Goal: Transaction & Acquisition: Book appointment/travel/reservation

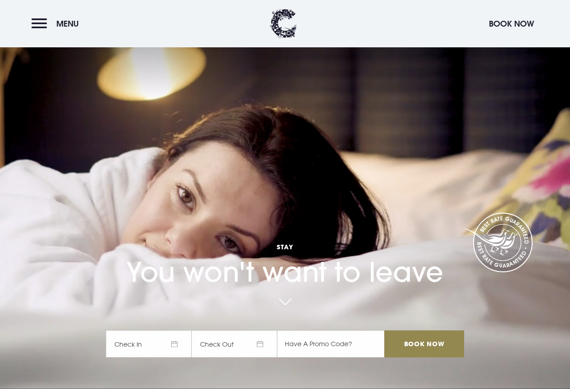
scroll to position [45, 0]
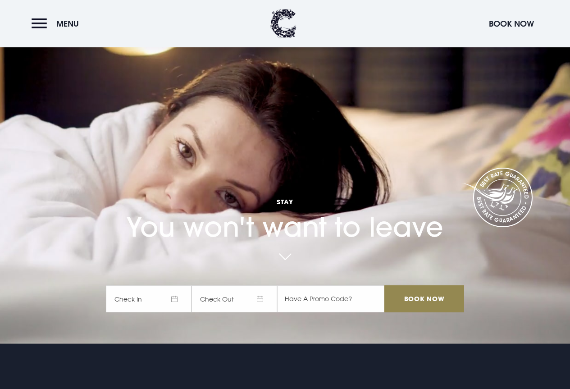
click at [176, 295] on span "Check In" at bounding box center [149, 298] width 86 height 27
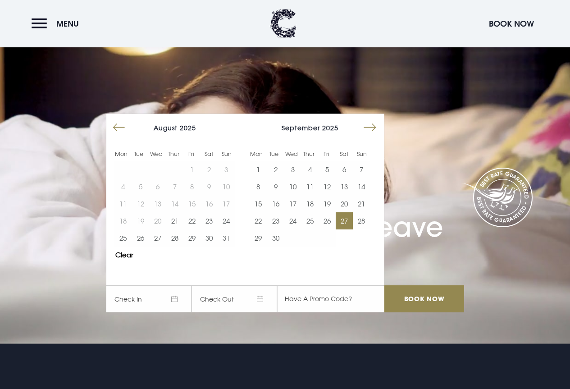
click at [345, 218] on button "27" at bounding box center [344, 220] width 17 height 17
click at [263, 298] on span "[DATE]" at bounding box center [234, 298] width 86 height 27
click at [436, 292] on input "Book Now" at bounding box center [423, 298] width 79 height 27
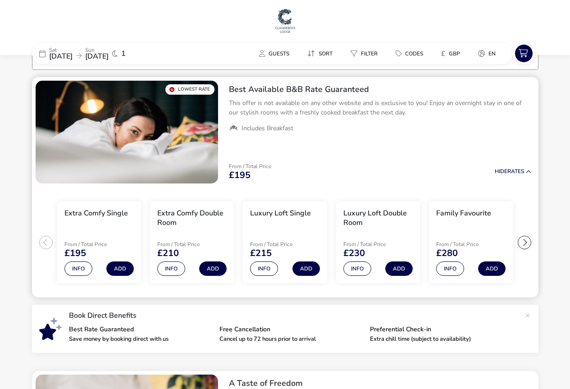
scroll to position [11, 0]
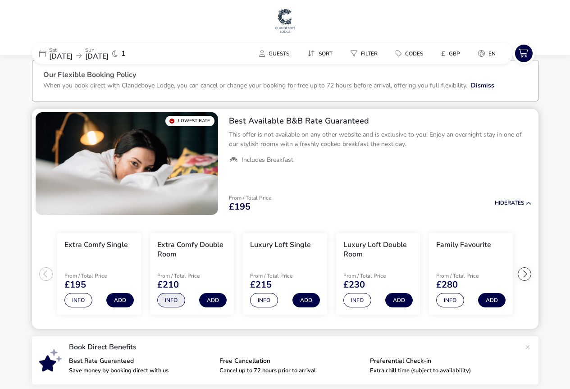
click at [170, 300] on button "Info" at bounding box center [171, 300] width 28 height 14
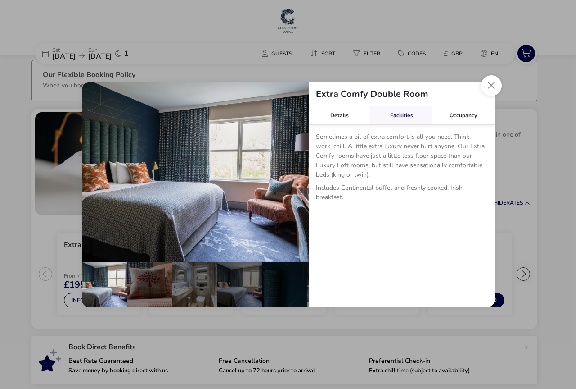
click at [406, 115] on link "Facilities" at bounding box center [402, 115] width 62 height 18
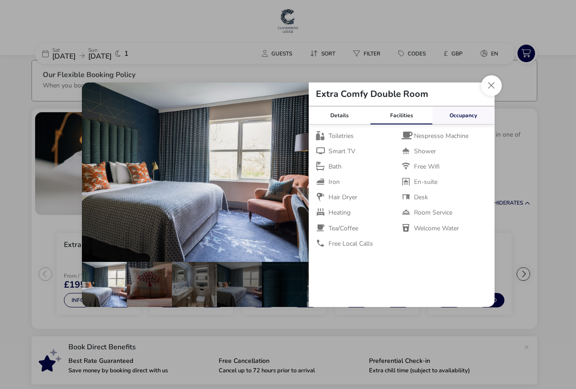
click at [462, 116] on link "Occupancy" at bounding box center [464, 115] width 62 height 18
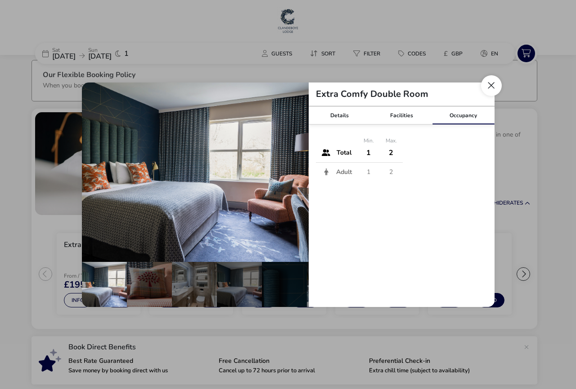
click at [491, 85] on button "Close dialog" at bounding box center [491, 85] width 21 height 21
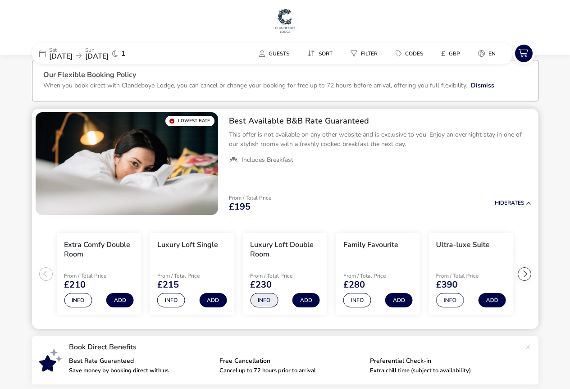
click at [255, 300] on button "Info" at bounding box center [264, 300] width 28 height 14
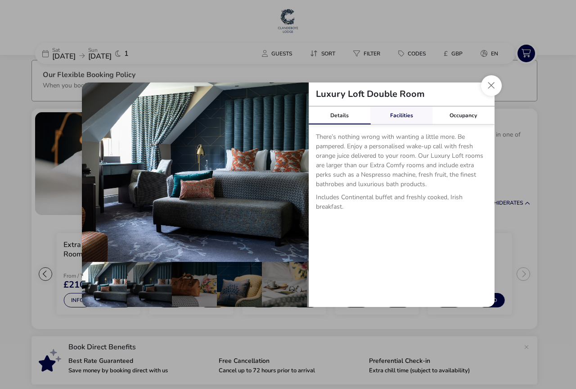
click at [394, 114] on link "Facilities" at bounding box center [402, 115] width 62 height 18
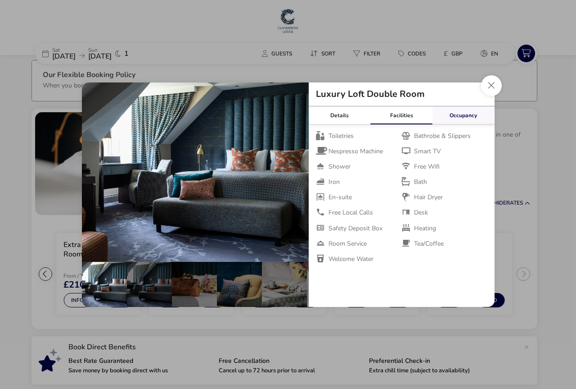
click at [468, 116] on link "Occupancy" at bounding box center [464, 115] width 62 height 18
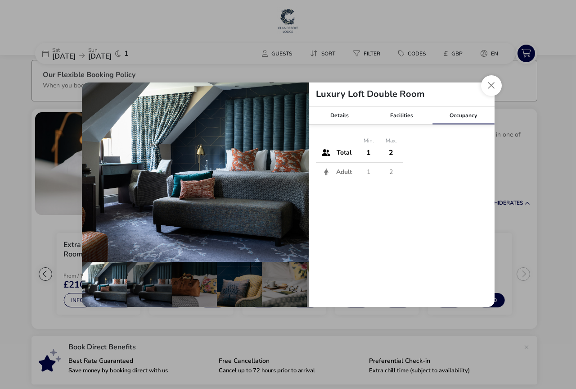
click at [392, 171] on td "2" at bounding box center [391, 171] width 23 height 19
click at [488, 84] on button "Close dialog" at bounding box center [491, 85] width 21 height 21
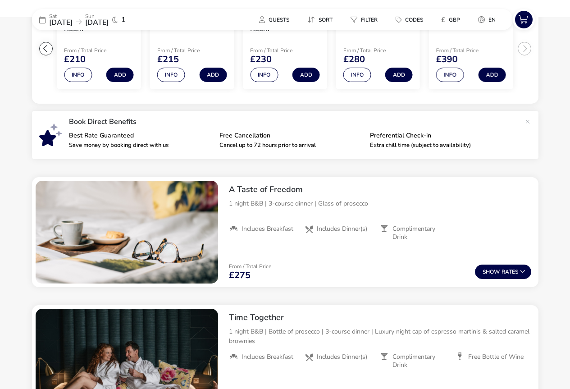
scroll to position [0, 0]
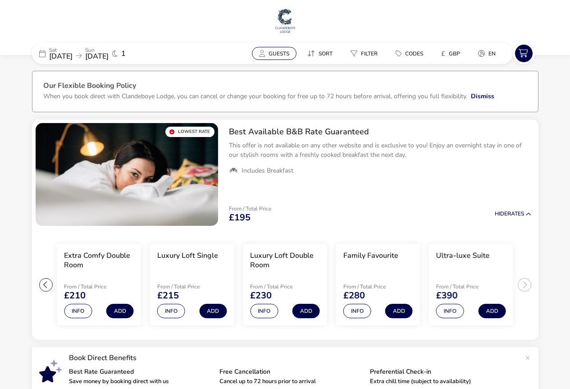
click at [277, 51] on span "Guests" at bounding box center [278, 53] width 21 height 7
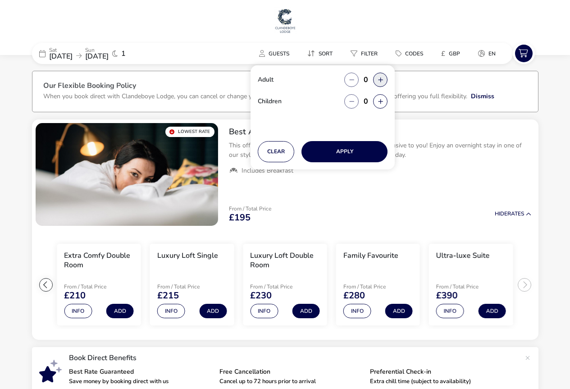
click at [383, 80] on button "button" at bounding box center [380, 80] width 14 height 14
type input "2"
click at [328, 147] on button "Apply" at bounding box center [344, 151] width 86 height 21
